Goal: Navigation & Orientation: Find specific page/section

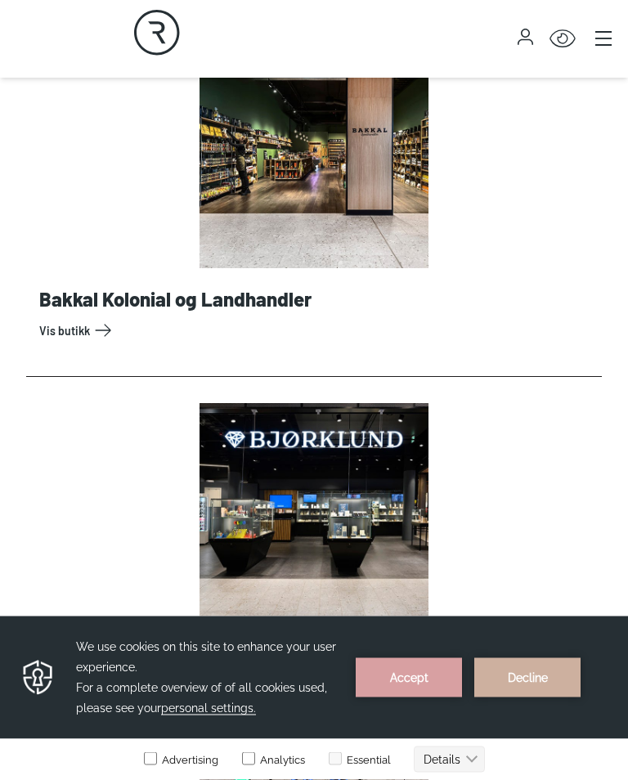
scroll to position [678, 0]
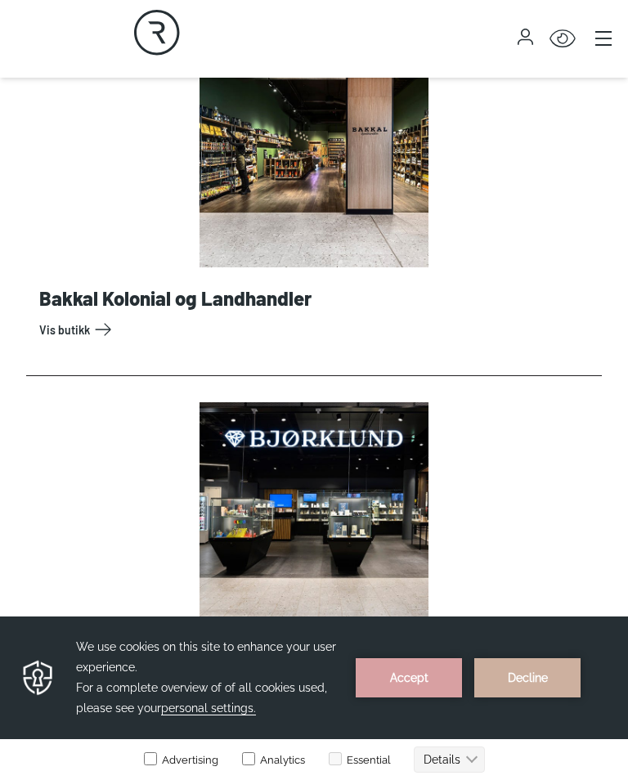
click at [82, 328] on link "Vis butikk" at bounding box center [317, 329] width 556 height 26
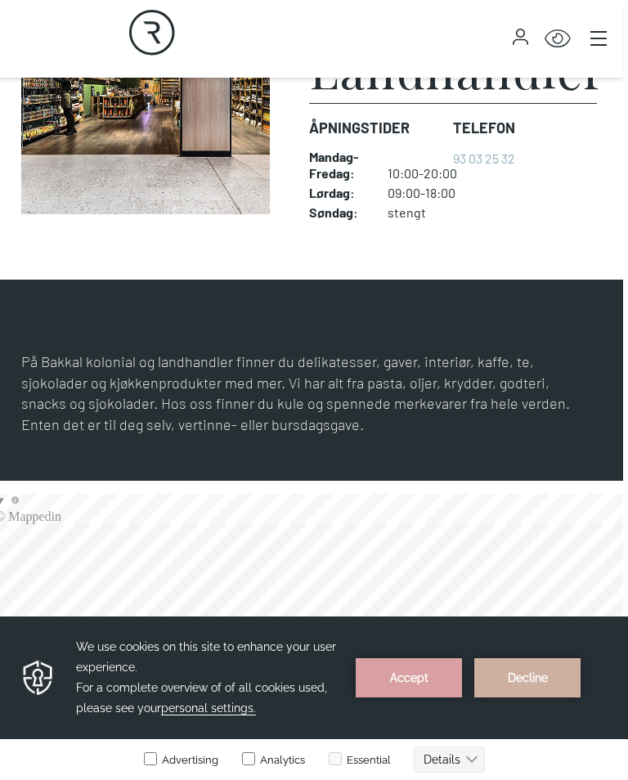
scroll to position [536, 5]
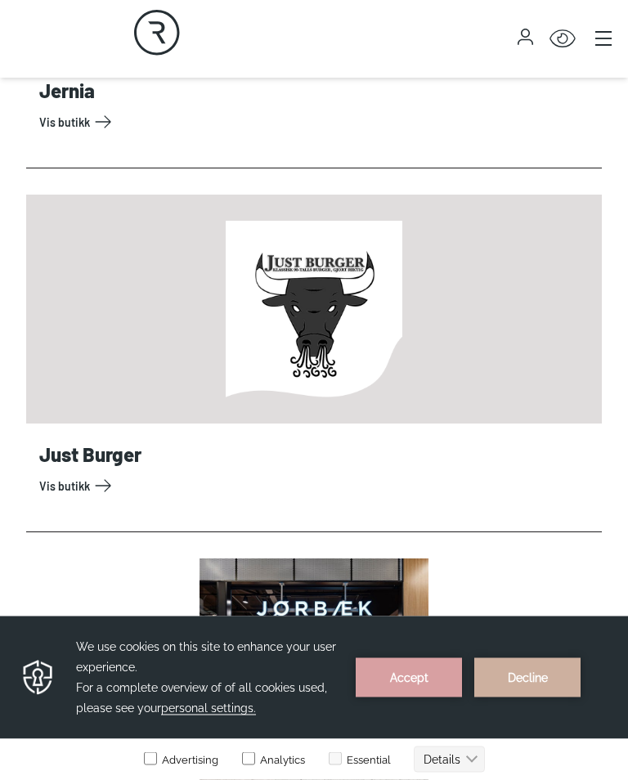
scroll to position [4522, 0]
click at [91, 486] on link "Vis butikk" at bounding box center [317, 485] width 556 height 26
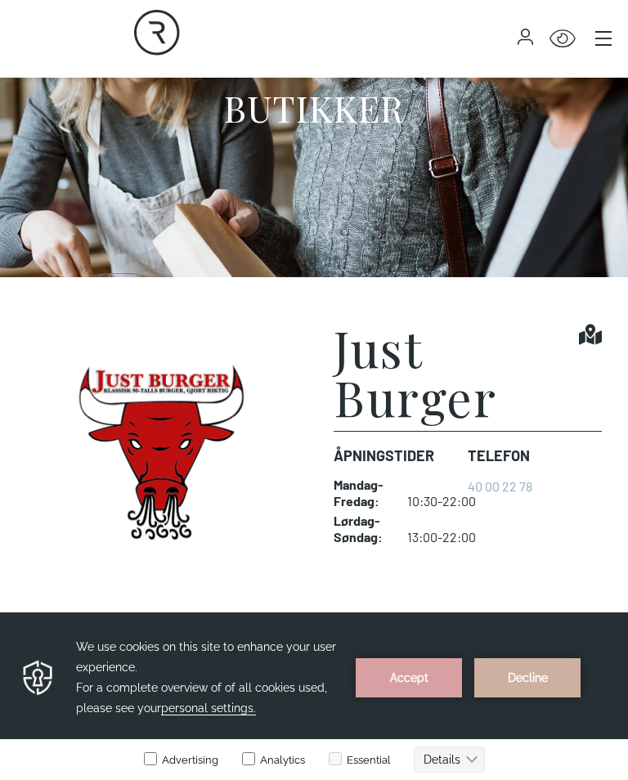
scroll to position [161, 0]
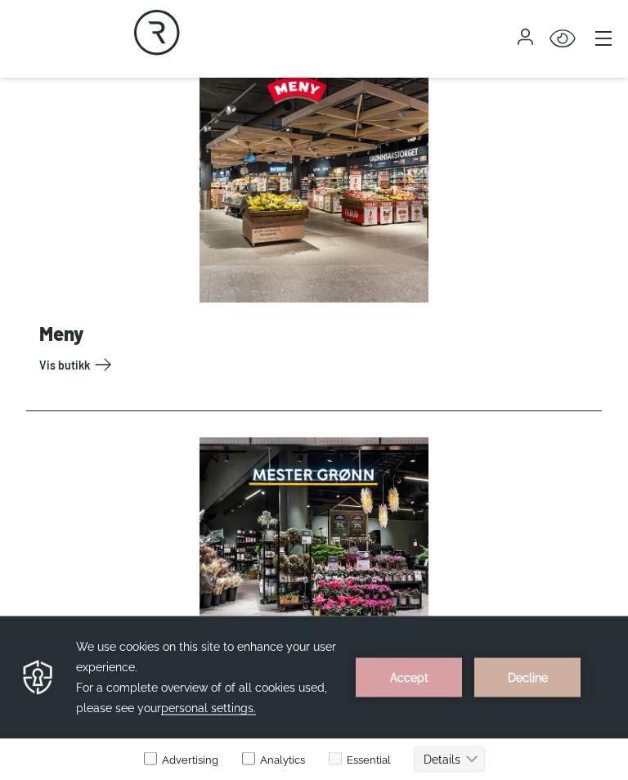
scroll to position [8644, 0]
click at [92, 373] on link "Vis butikk" at bounding box center [317, 364] width 556 height 26
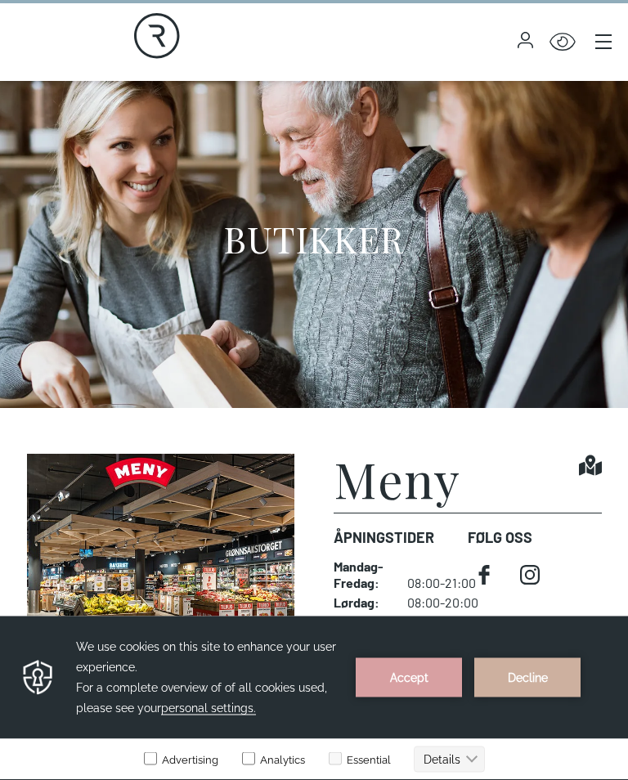
scroll to position [6, 0]
